Goal: Find specific page/section: Find specific page/section

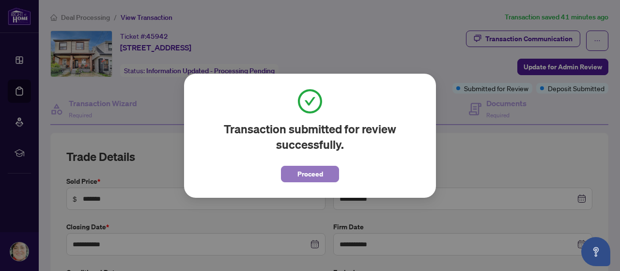
click at [306, 178] on span "Proceed" at bounding box center [310, 174] width 26 height 16
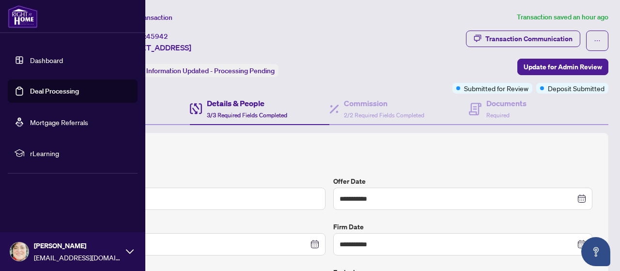
click at [47, 89] on link "Deal Processing" at bounding box center [54, 91] width 49 height 9
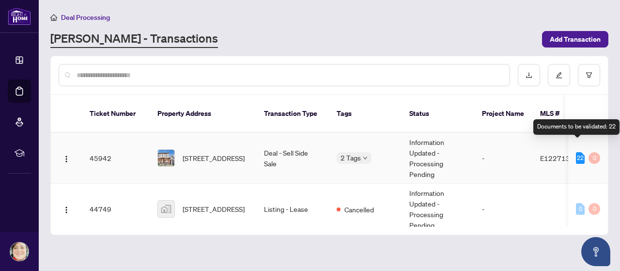
click at [576, 152] on div "22" at bounding box center [580, 158] width 9 height 12
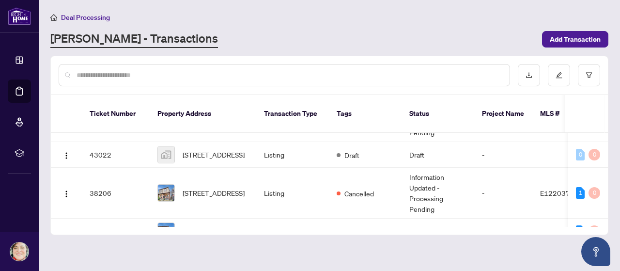
scroll to position [97, 0]
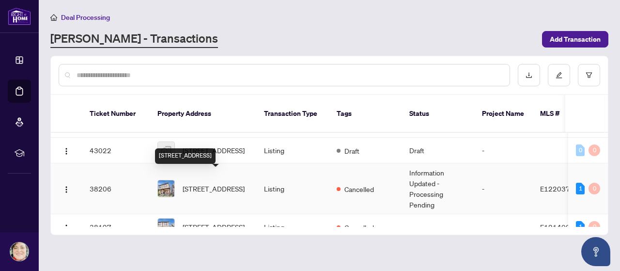
click at [214, 184] on span "[STREET_ADDRESS]" at bounding box center [214, 188] width 62 height 11
